Goal: Information Seeking & Learning: Learn about a topic

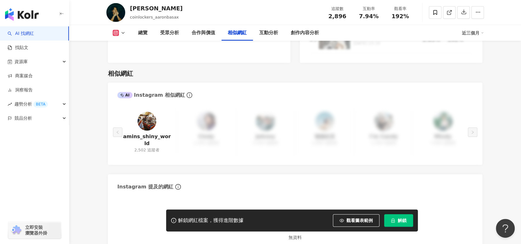
click at [80, 173] on main "2,896 428 鄭肥 coinlockers_aaronbasax 追蹤數 2,896 互動率 7.94% 觀看率 192% 總覽 受眾分析 合作與價值 …" at bounding box center [295, 71] width 452 height 2115
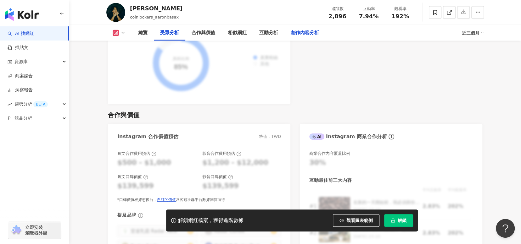
scroll to position [629, 0]
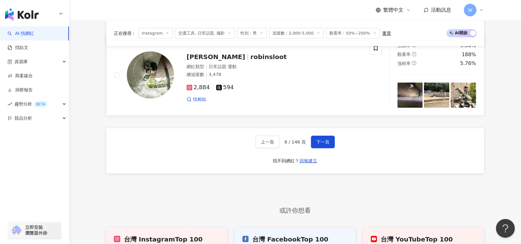
scroll to position [1260, 0]
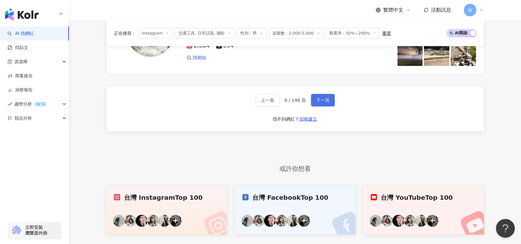
click at [325, 103] on span "下一頁" at bounding box center [322, 100] width 13 height 5
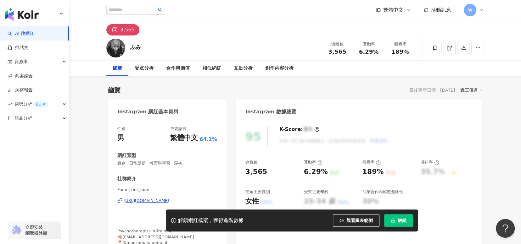
click at [269, 88] on div "總覽 最後更新日期：2025/8/22 近三個月" at bounding box center [295, 90] width 374 height 9
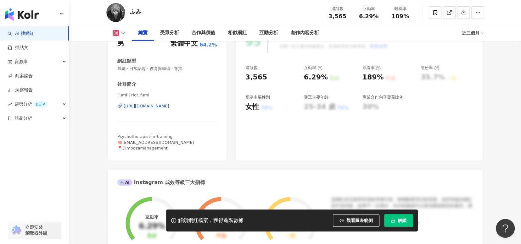
scroll to position [94, 0]
click at [169, 108] on div "https://www.instagram.com/riot_fumi/" at bounding box center [147, 107] width 46 height 6
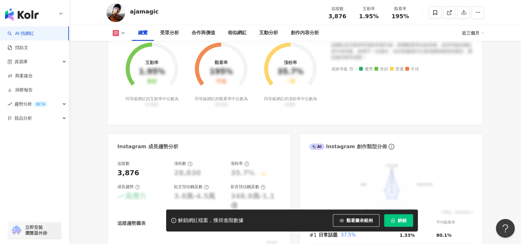
scroll to position [252, 0]
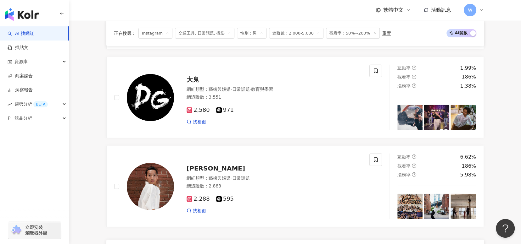
scroll to position [1116, 0]
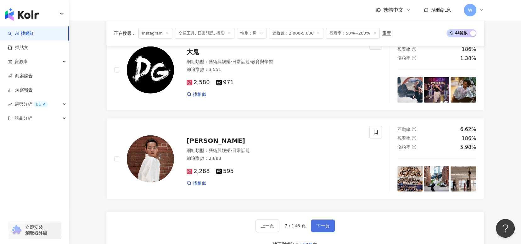
click at [325, 229] on span "下一頁" at bounding box center [322, 226] width 13 height 5
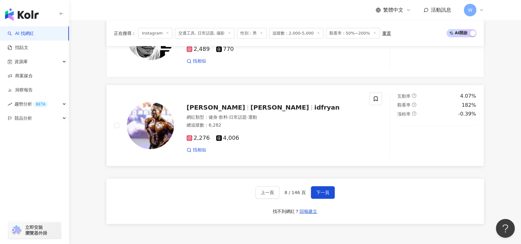
scroll to position [1166, 0]
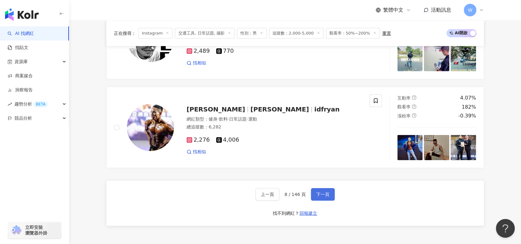
click at [330, 195] on button "下一頁" at bounding box center [323, 194] width 24 height 13
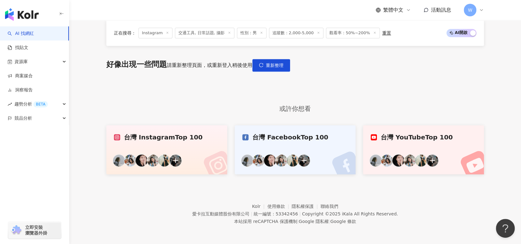
scroll to position [344, 0]
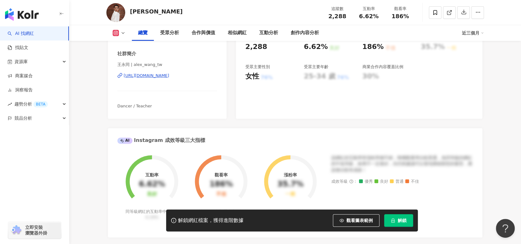
scroll to position [31, 0]
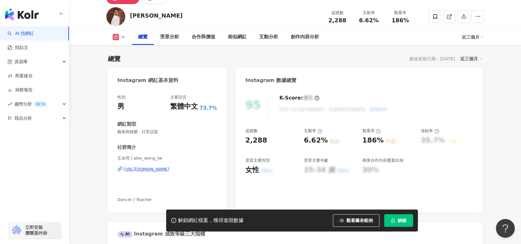
click at [169, 170] on div "https://www.instagram.com/alex_wang_tw/" at bounding box center [147, 170] width 46 height 6
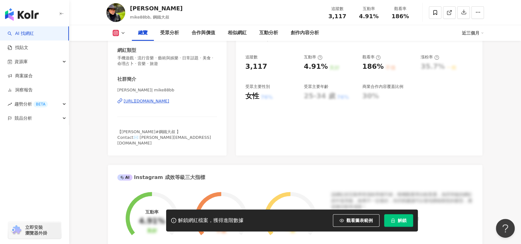
scroll to position [94, 0]
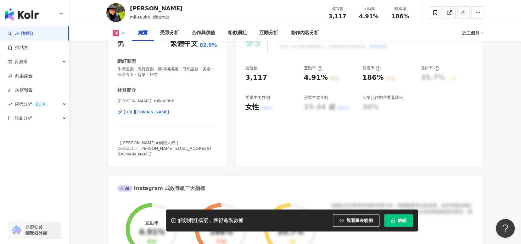
click at [169, 112] on div "https://www.instagram.com/mike88bb/" at bounding box center [147, 112] width 46 height 6
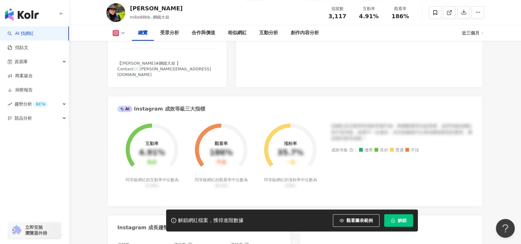
scroll to position [126, 0]
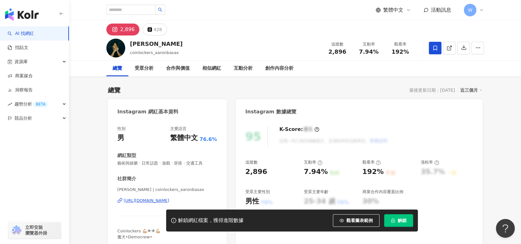
click at [433, 48] on icon at bounding box center [435, 48] width 4 height 5
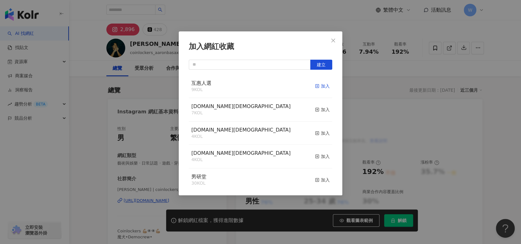
click at [317, 86] on line "button" at bounding box center [317, 87] width 0 height 2
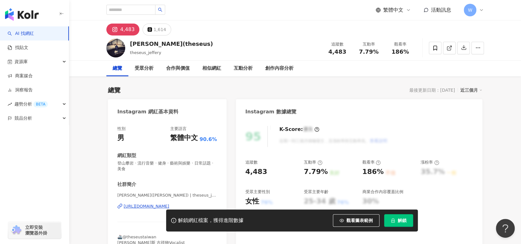
scroll to position [31, 0]
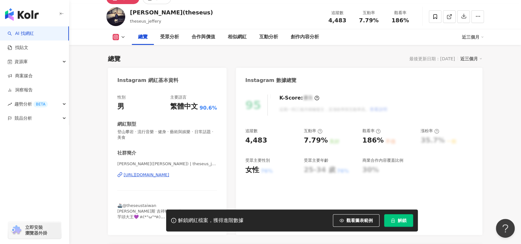
click at [153, 175] on div "[URL][DOMAIN_NAME]" at bounding box center [147, 175] width 46 height 6
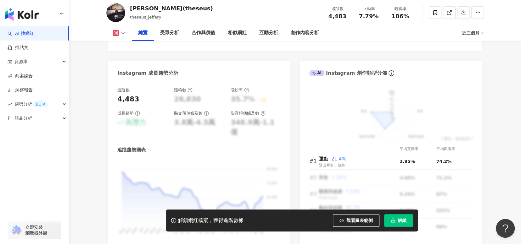
scroll to position [377, 0]
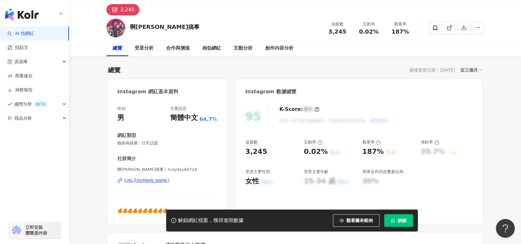
scroll to position [31, 0]
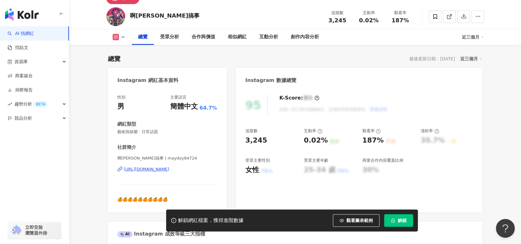
click at [169, 168] on div "[URL][DOMAIN_NAME]" at bounding box center [147, 170] width 46 height 6
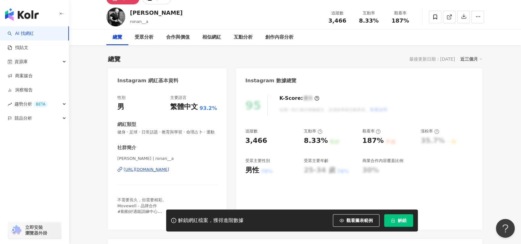
scroll to position [31, 0]
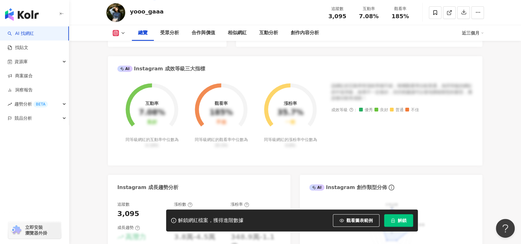
scroll to position [126, 0]
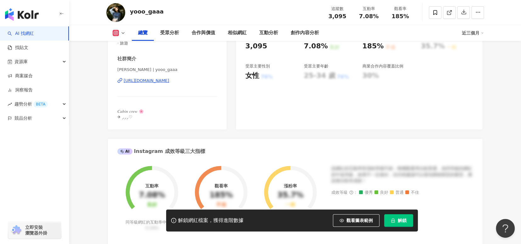
click at [169, 81] on div "https://www.instagram.com/yooo_gaaa/" at bounding box center [147, 81] width 46 height 6
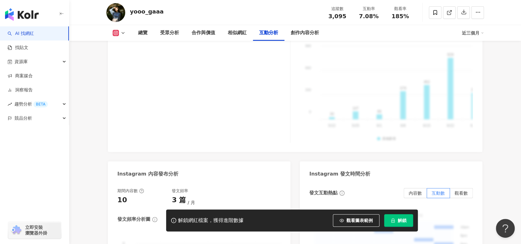
scroll to position [1430, 0]
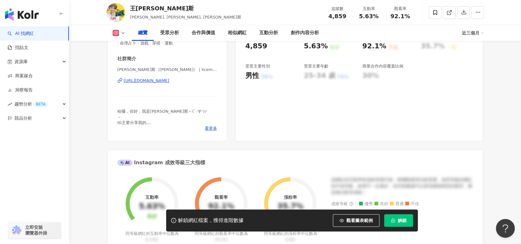
scroll to position [126, 0]
click at [169, 82] on div "[URL][DOMAIN_NAME]" at bounding box center [147, 81] width 46 height 6
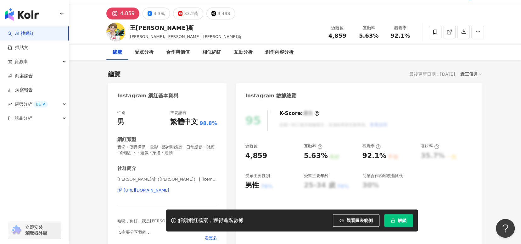
scroll to position [0, 0]
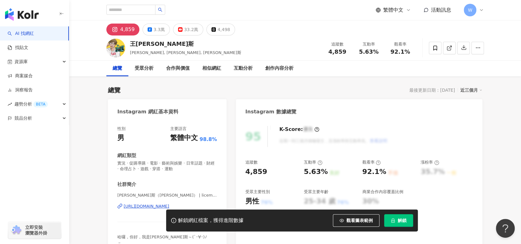
click at [305, 94] on div "總覽 最後更新日期：[DATE] 近三個月" at bounding box center [295, 90] width 374 height 9
